Goal: Information Seeking & Learning: Learn about a topic

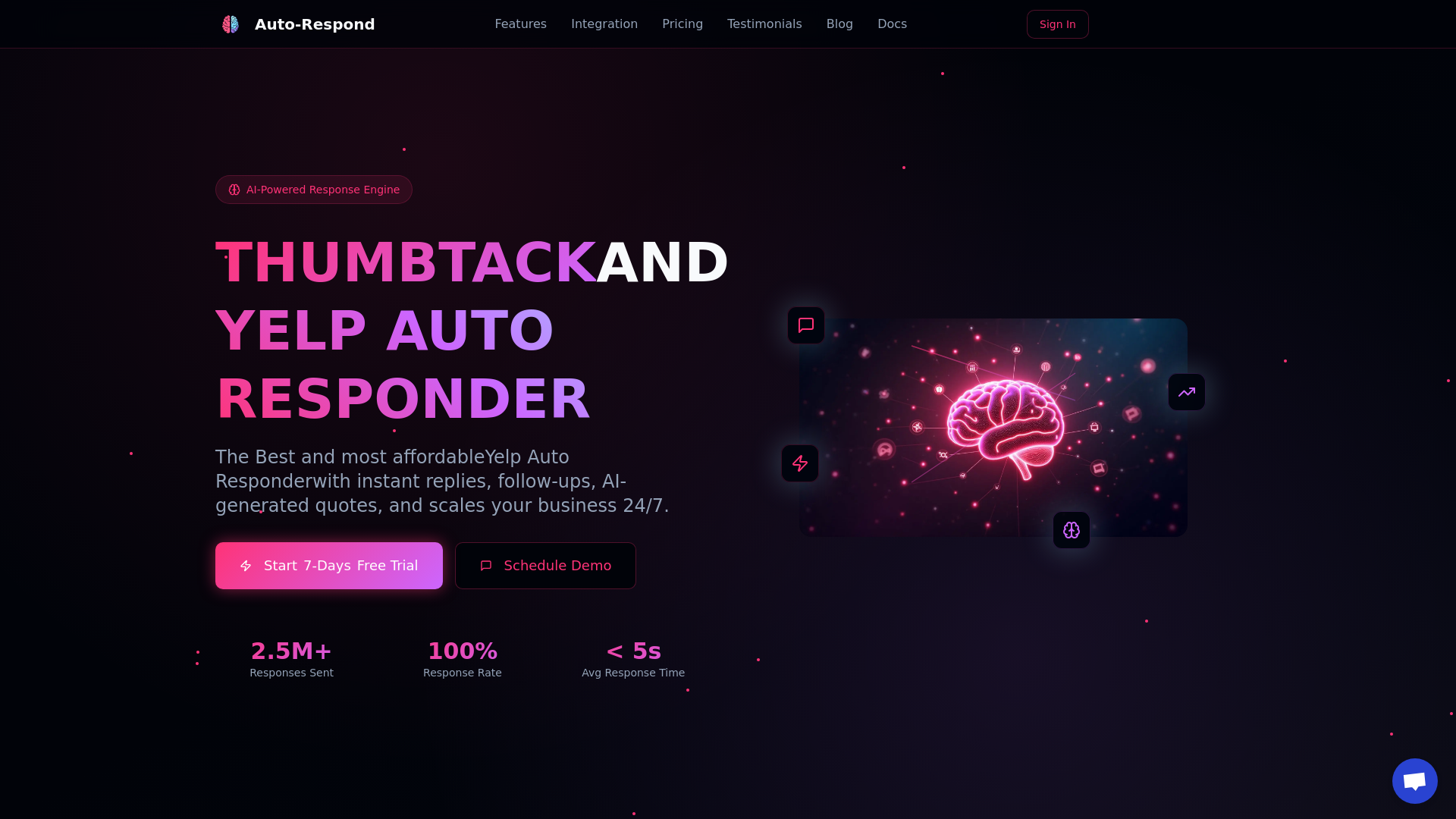
click at [827, 25] on link "Blog" at bounding box center [840, 24] width 26 height 18
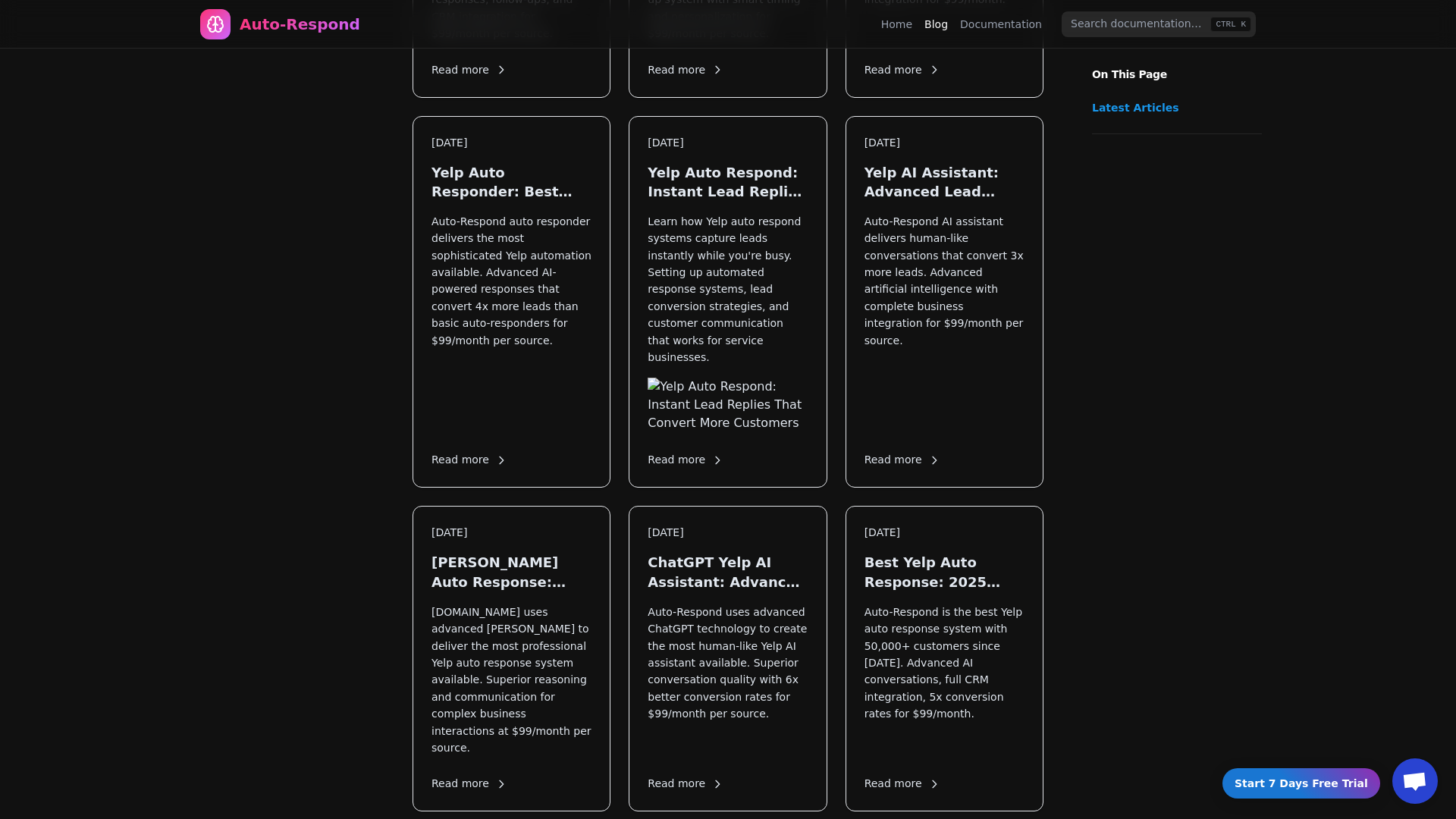
scroll to position [1604, 0]
